Goal: Task Accomplishment & Management: Manage account settings

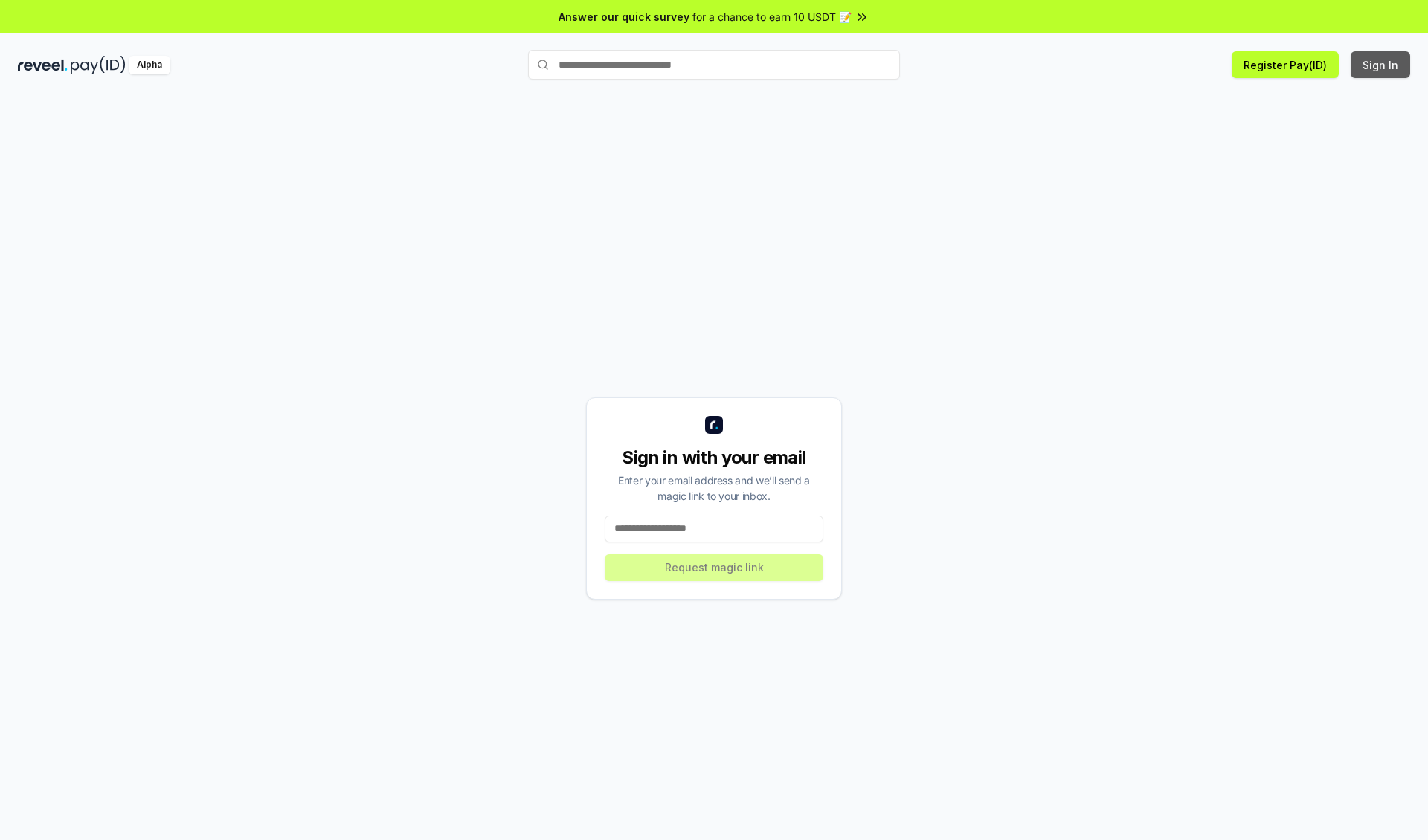
click at [1381, 65] on button "Sign In" at bounding box center [1380, 65] width 59 height 27
type input "**********"
click at [714, 566] on button "Request magic link" at bounding box center [714, 567] width 218 height 27
